Goal: Transaction & Acquisition: Register for event/course

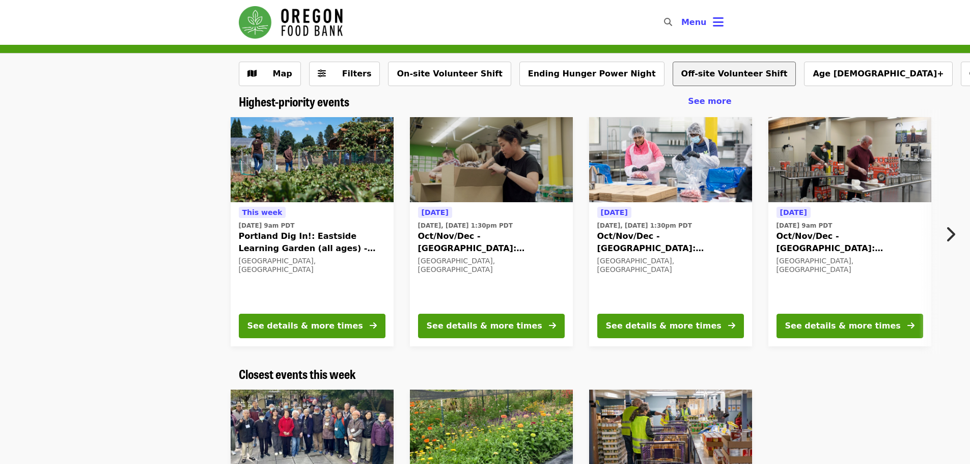
click at [673, 76] on button "Off-site Volunteer Shift" at bounding box center [735, 74] width 124 height 24
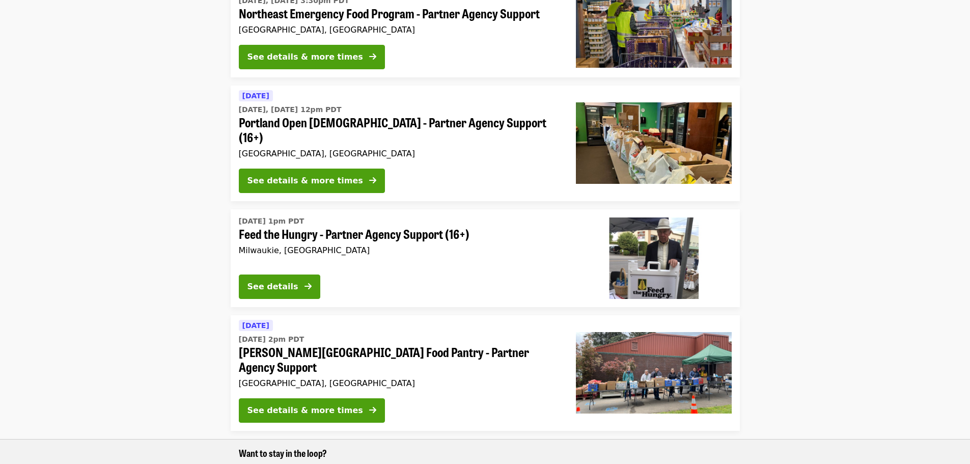
scroll to position [357, 0]
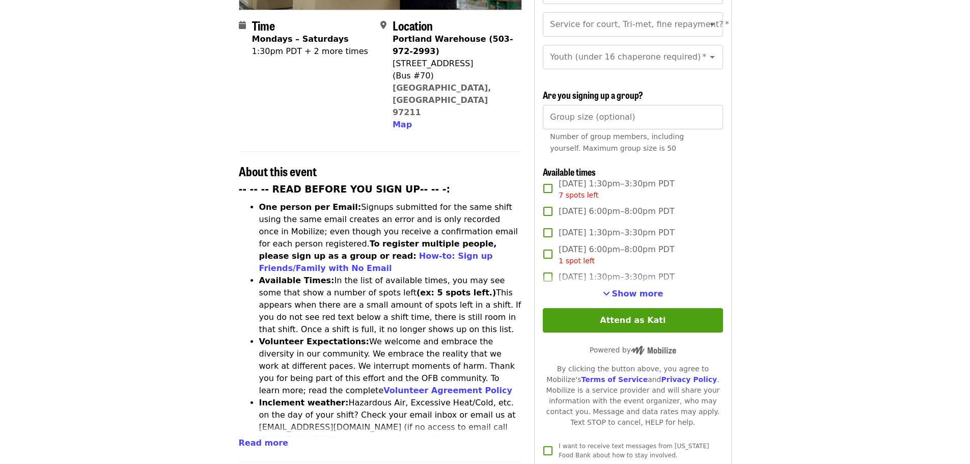
scroll to position [255, 0]
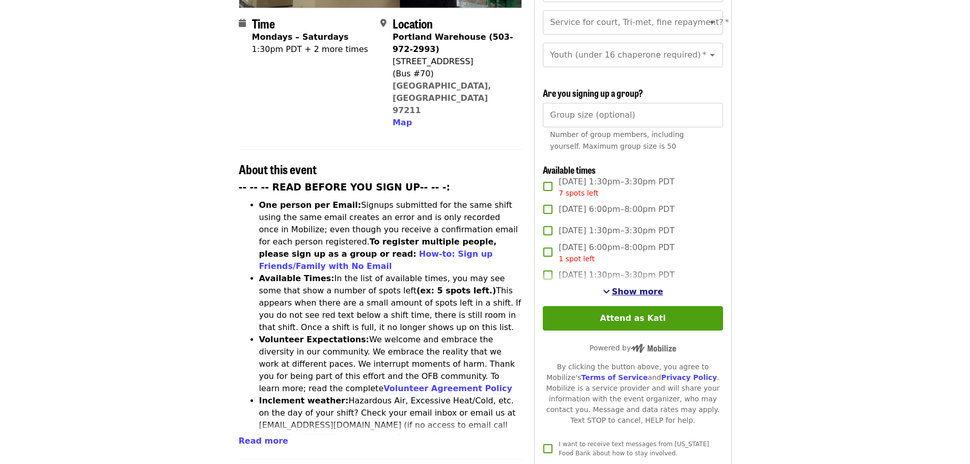
click at [635, 287] on span "Show more" at bounding box center [637, 292] width 51 height 10
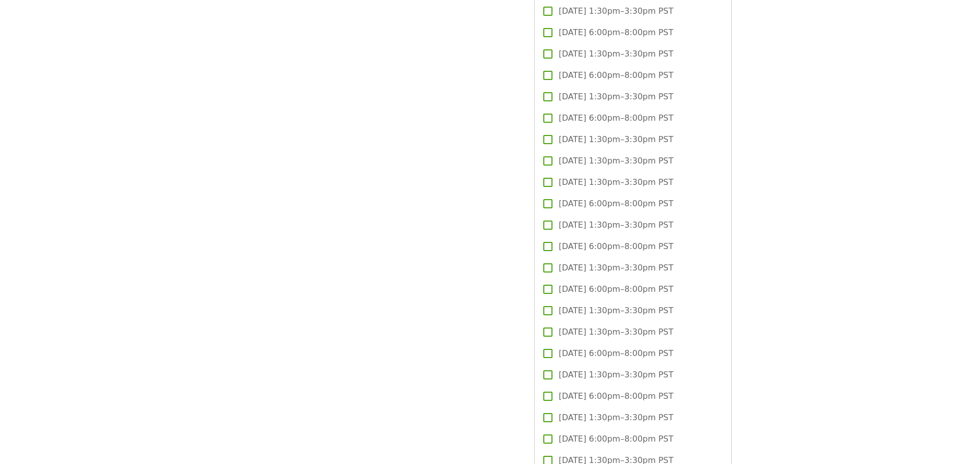
scroll to position [1324, 0]
